Goal: Information Seeking & Learning: Learn about a topic

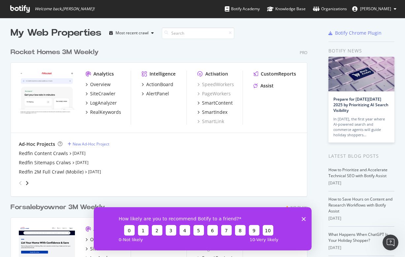
scroll to position [2, 0]
click at [43, 153] on div "Redfin Content Crawls" at bounding box center [43, 154] width 49 height 7
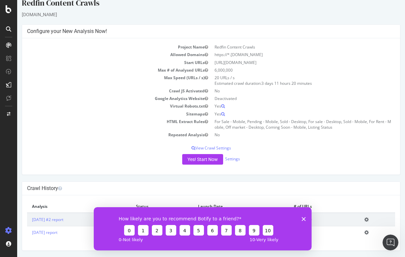
scroll to position [9, 0]
click at [303, 220] on polygon "Close survey" at bounding box center [304, 219] width 4 height 4
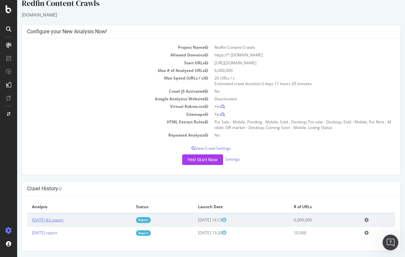
click at [47, 220] on link "[DATE] #2 report" at bounding box center [47, 220] width 31 height 6
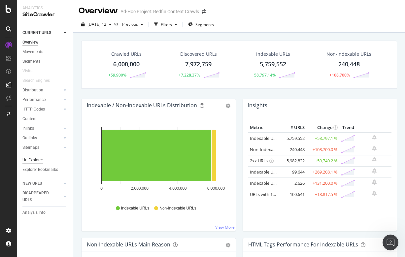
click at [36, 160] on div "Url Explorer" at bounding box center [32, 160] width 20 height 7
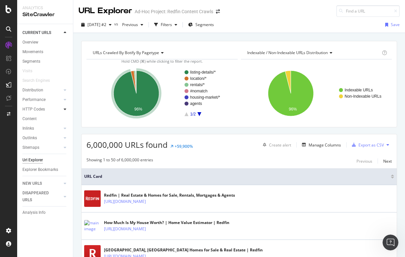
click at [66, 108] on icon at bounding box center [65, 109] width 3 height 4
click at [33, 117] on div "Top Charts" at bounding box center [34, 119] width 19 height 7
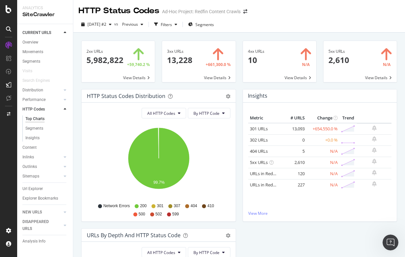
click at [180, 62] on span at bounding box center [198, 61] width 73 height 41
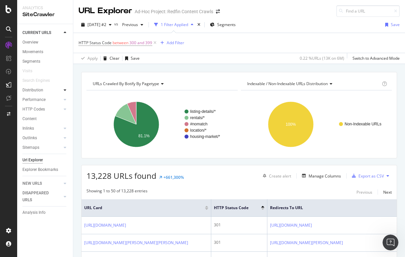
click at [64, 89] on icon at bounding box center [65, 90] width 3 height 4
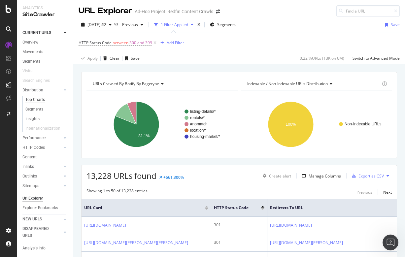
click at [39, 99] on div "Top Charts" at bounding box center [34, 99] width 19 height 7
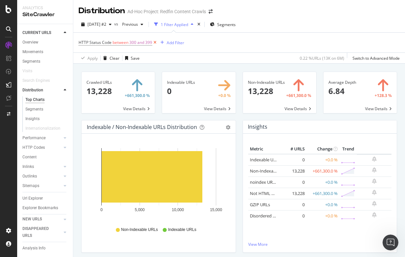
click at [155, 43] on icon at bounding box center [155, 42] width 6 height 7
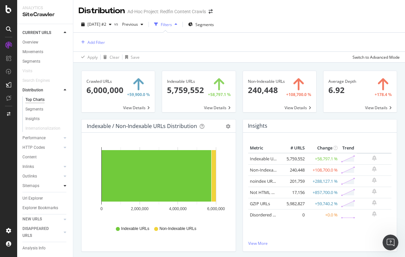
click at [63, 187] on div at bounding box center [65, 186] width 7 height 7
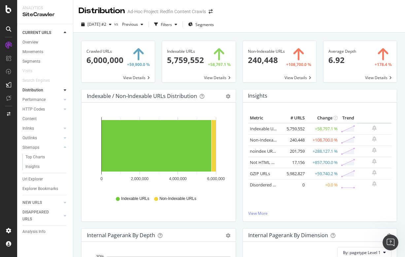
click at [65, 89] on icon at bounding box center [65, 90] width 3 height 4
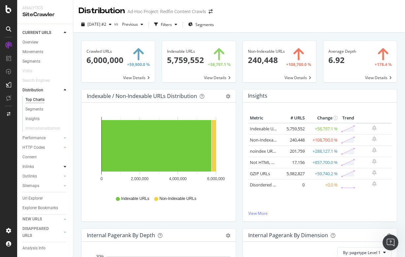
click at [65, 165] on icon at bounding box center [65, 167] width 3 height 4
click at [65, 127] on icon at bounding box center [65, 128] width 3 height 4
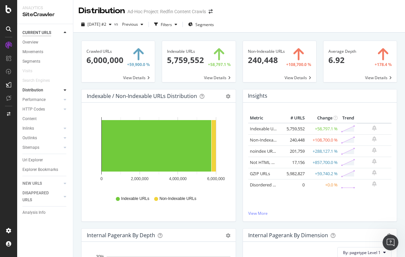
click at [42, 32] on div "CURRENT URLS" at bounding box center [36, 32] width 29 height 7
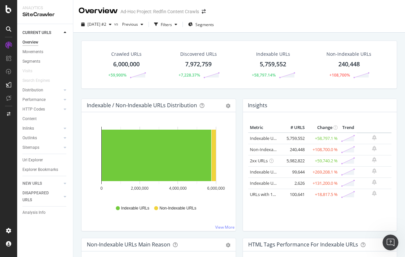
click at [32, 40] on div "Overview" at bounding box center [30, 42] width 16 height 7
click at [11, 10] on icon at bounding box center [9, 9] width 6 height 8
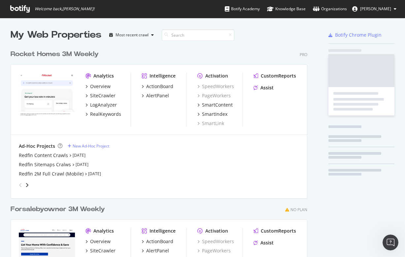
scroll to position [257, 405]
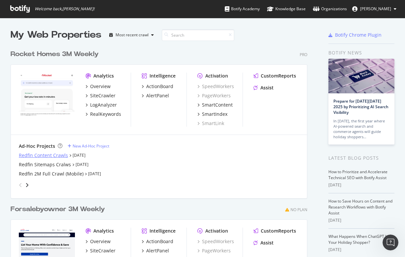
click at [43, 158] on div "Redfin Content Crawls" at bounding box center [43, 155] width 49 height 7
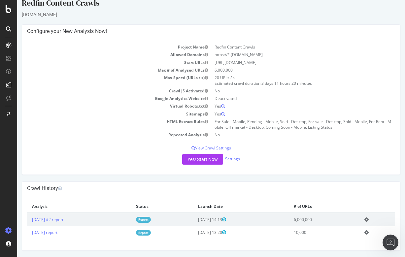
scroll to position [9, 0]
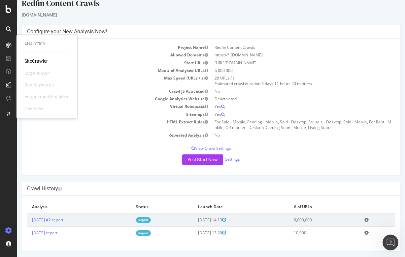
click at [37, 59] on div "SiteCrawler" at bounding box center [35, 61] width 23 height 7
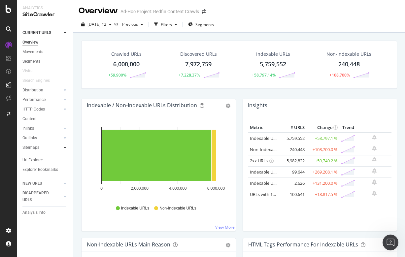
click at [65, 148] on icon at bounding box center [65, 148] width 3 height 4
click at [40, 157] on div "Top Charts" at bounding box center [34, 157] width 19 height 7
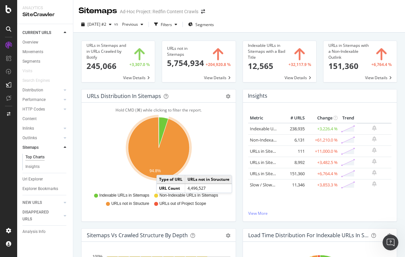
click at [163, 168] on icon "A chart." at bounding box center [158, 147] width 61 height 61
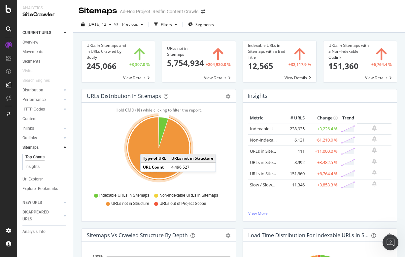
click at [147, 147] on icon "A chart." at bounding box center [158, 147] width 61 height 61
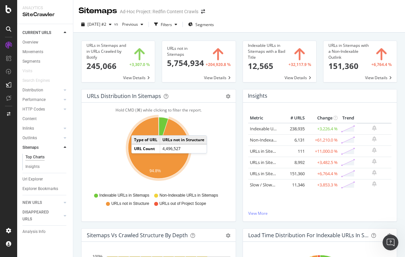
click at [138, 129] on icon "A chart." at bounding box center [158, 147] width 61 height 61
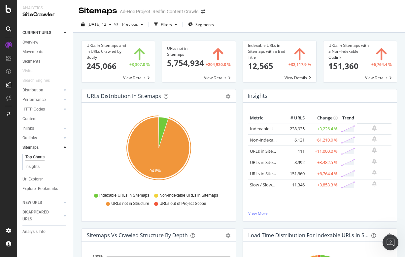
click at [186, 59] on span at bounding box center [198, 61] width 73 height 41
